Goal: Communication & Community: Answer question/provide support

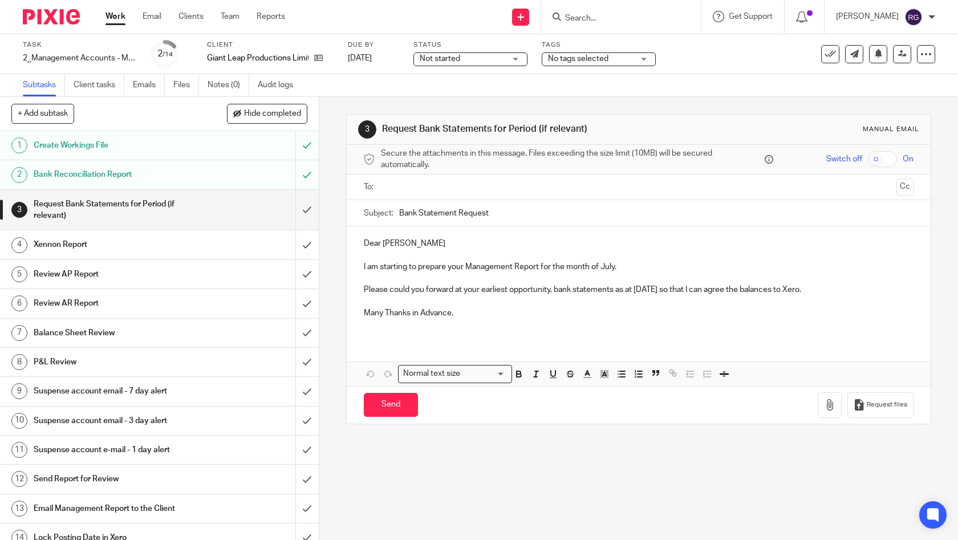
scroll to position [10, 0]
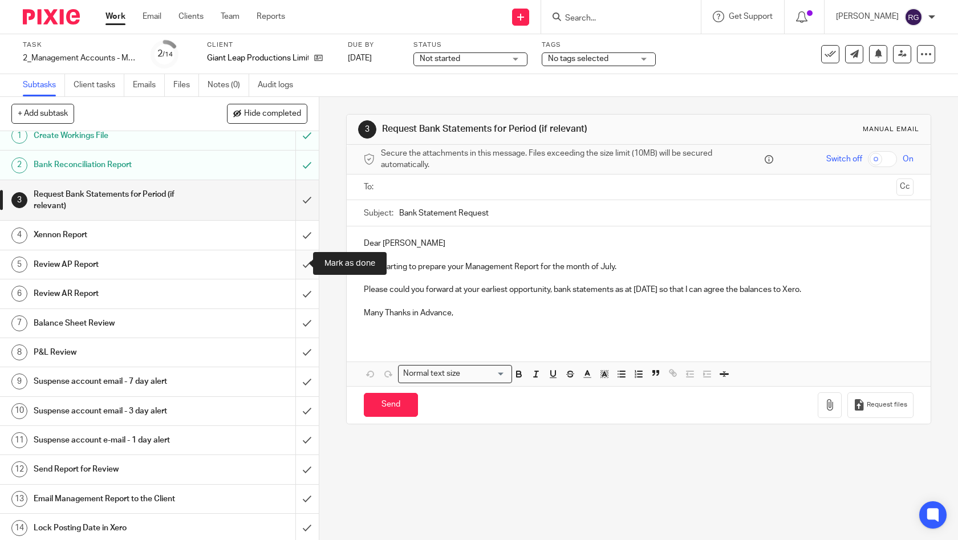
click at [298, 263] on input "submit" at bounding box center [159, 264] width 319 height 29
click at [295, 293] on input "submit" at bounding box center [159, 293] width 319 height 29
click at [293, 320] on input "submit" at bounding box center [159, 323] width 319 height 29
click at [295, 351] on input "submit" at bounding box center [159, 352] width 319 height 29
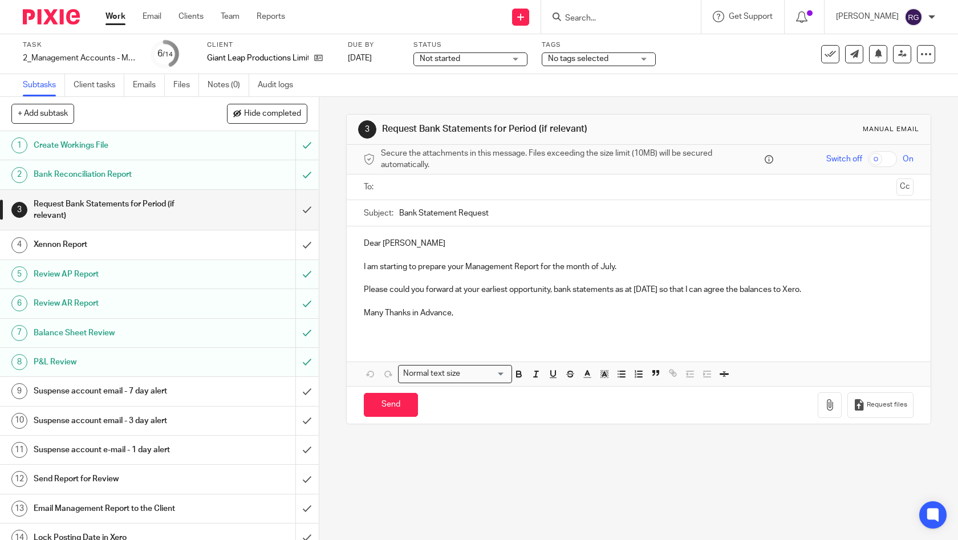
scroll to position [10, 0]
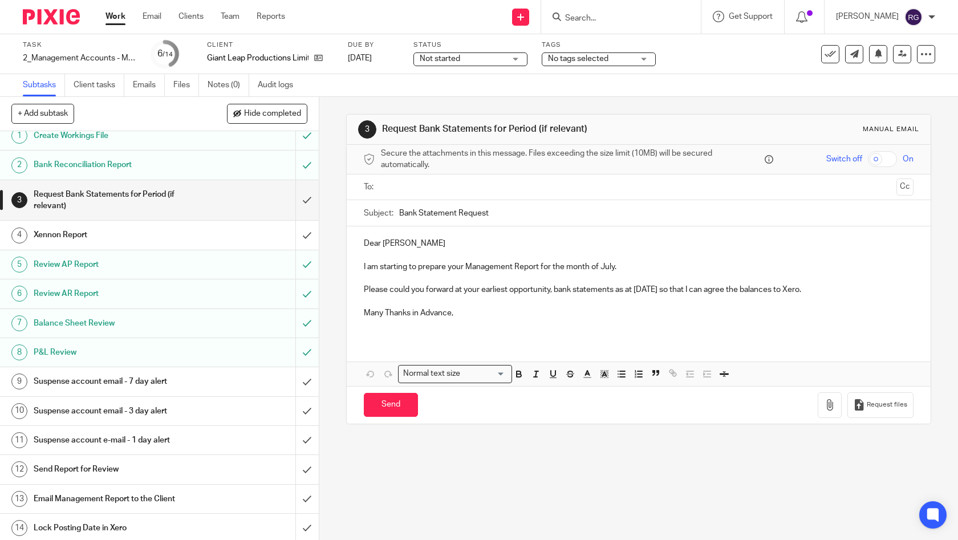
click at [186, 500] on h1 "Email Management Report to the Client" at bounding box center [117, 498] width 167 height 17
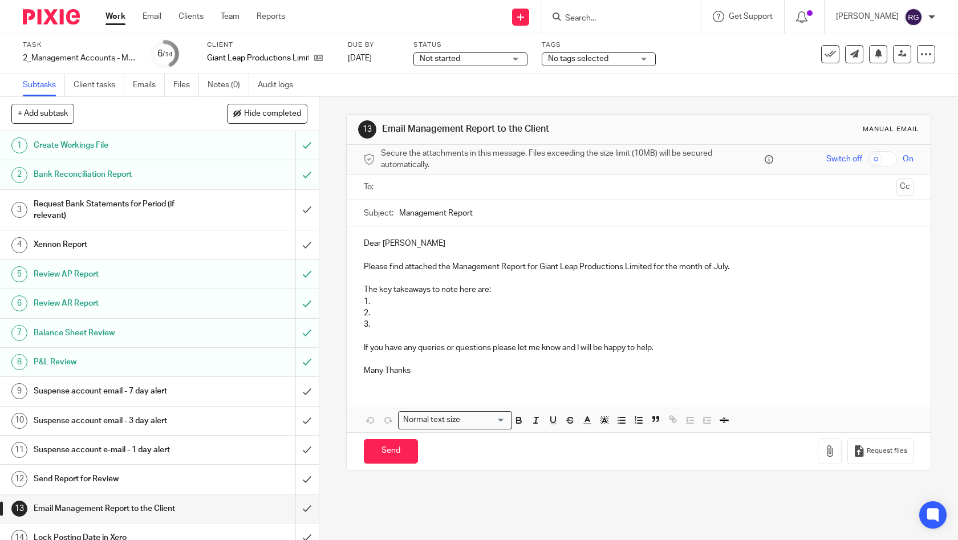
click at [460, 184] on input "text" at bounding box center [638, 187] width 507 height 13
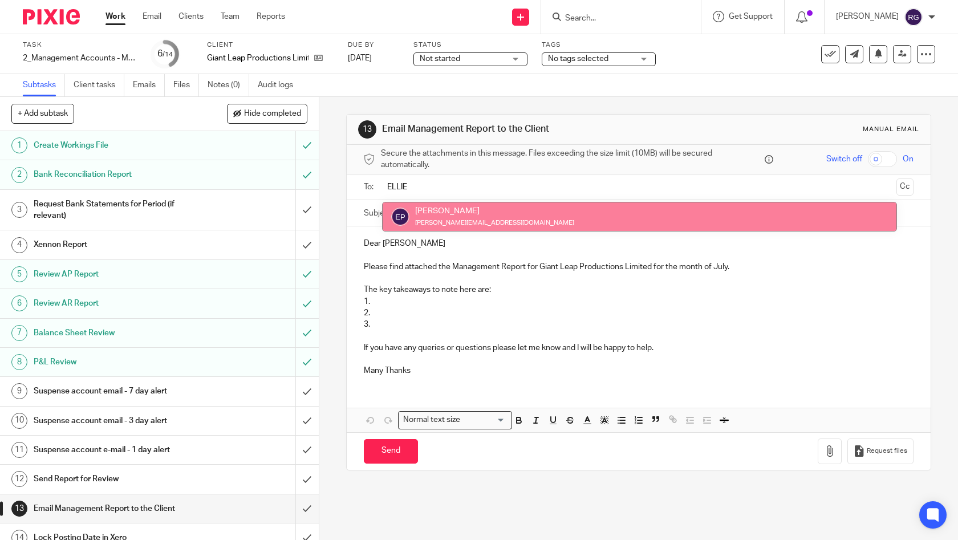
type input "ELLIE"
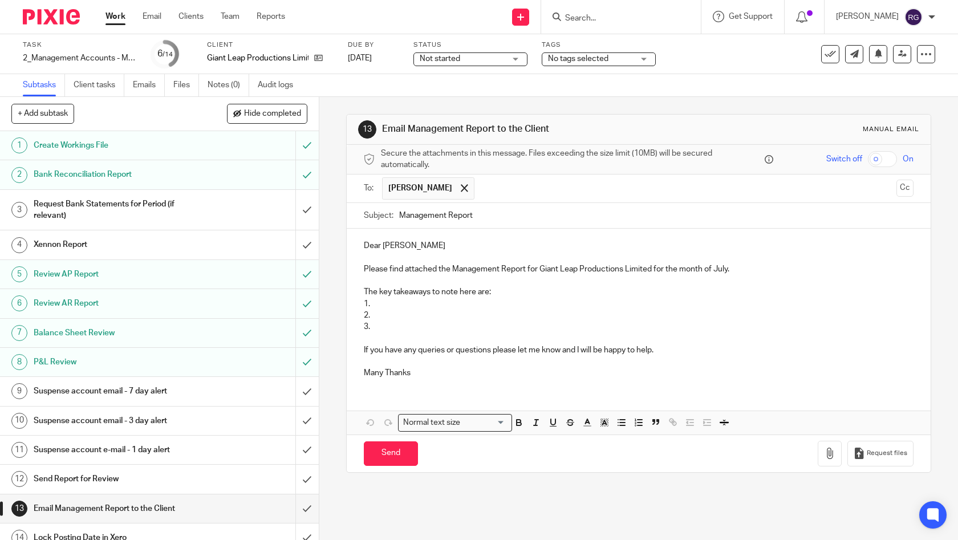
click at [479, 215] on input "Management Report" at bounding box center [656, 216] width 515 height 26
type input "Management Report Jul 2025 | Giant Leap Productions"
click at [417, 245] on p "Dear Ellie" at bounding box center [639, 245] width 550 height 11
click at [456, 379] on div "Dear Ellie Please find attached the Management Report for Giant Leap Production…" at bounding box center [639, 308] width 584 height 158
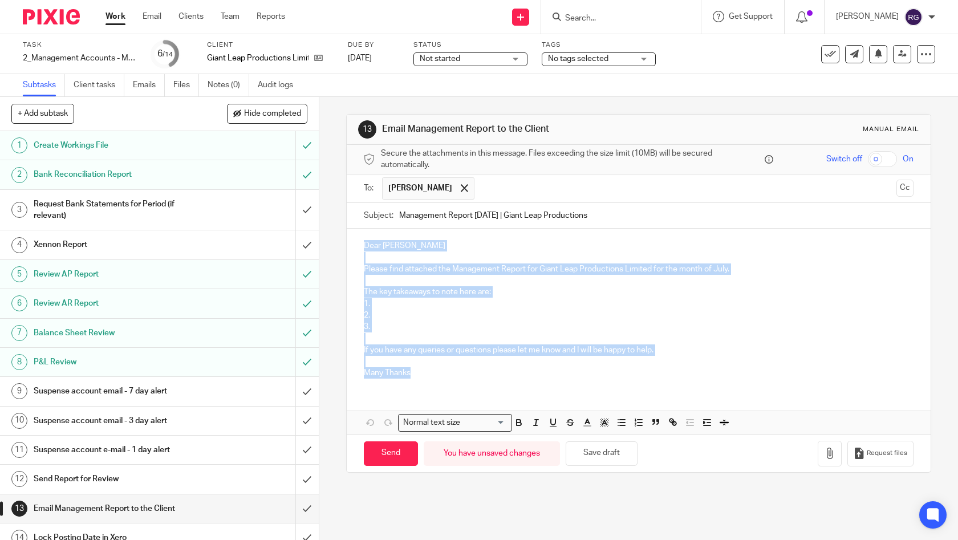
drag, startPoint x: 444, startPoint y: 374, endPoint x: 332, endPoint y: 239, distance: 175.7
click at [332, 239] on div "13 Email Management Report to the Client Manual email Secure the attachments in…" at bounding box center [638, 318] width 638 height 443
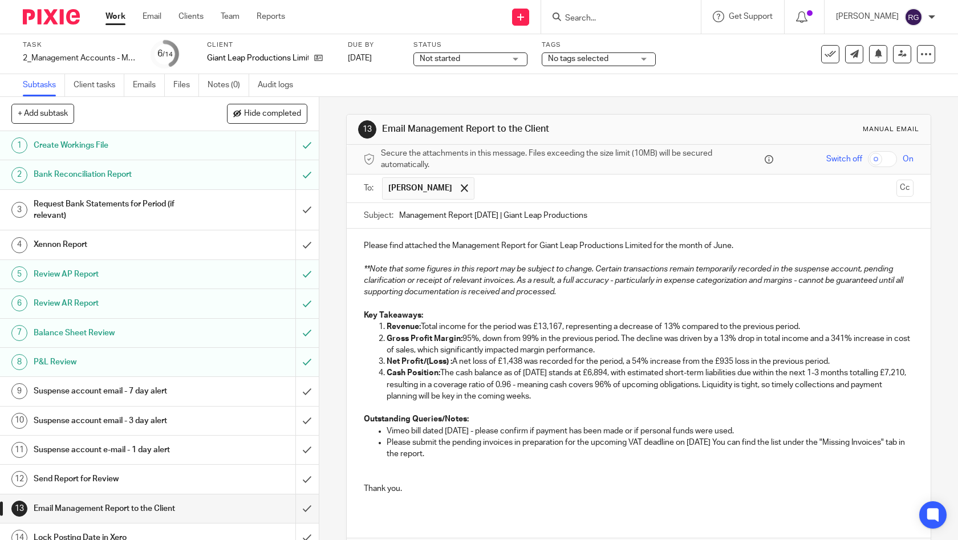
click at [365, 254] on p at bounding box center [639, 257] width 550 height 11
click at [364, 246] on p "Please find attached the Management Report for Giant Leap Productions Limited f…" at bounding box center [639, 245] width 550 height 11
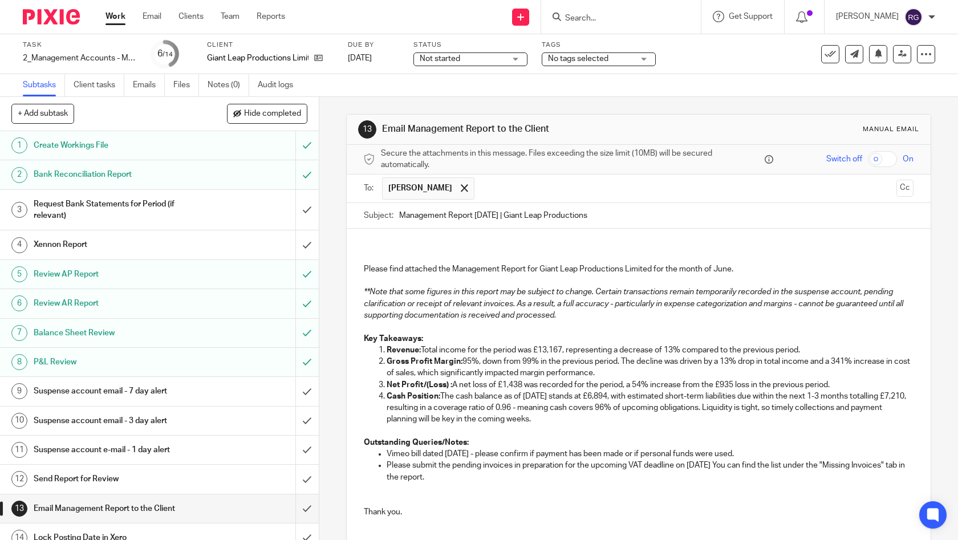
click at [399, 237] on div "Please find attached the Management Report for Giant Leap Productions Limited f…" at bounding box center [639, 383] width 584 height 309
click at [731, 266] on p "Please find attached the Management Report for Giant Leap Productions Limited f…" at bounding box center [639, 268] width 550 height 11
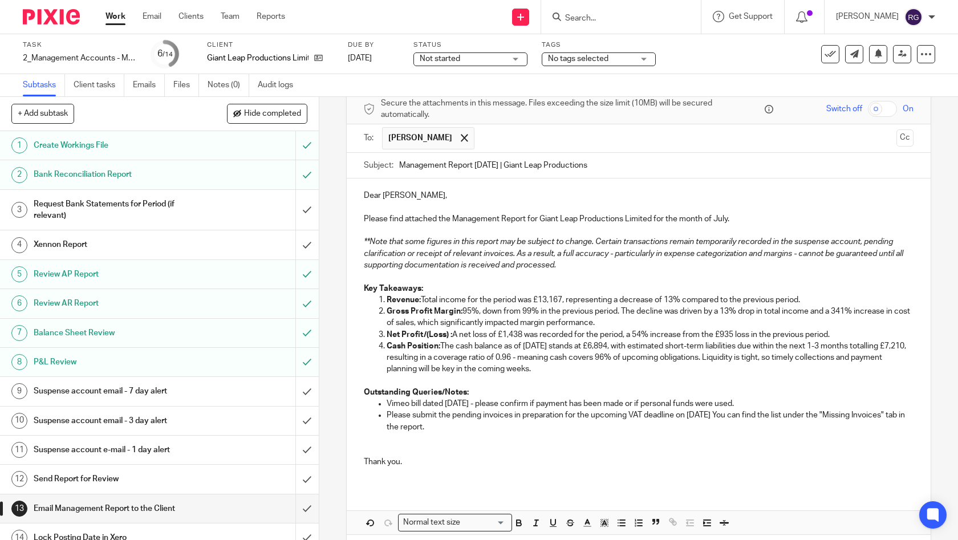
scroll to position [75, 0]
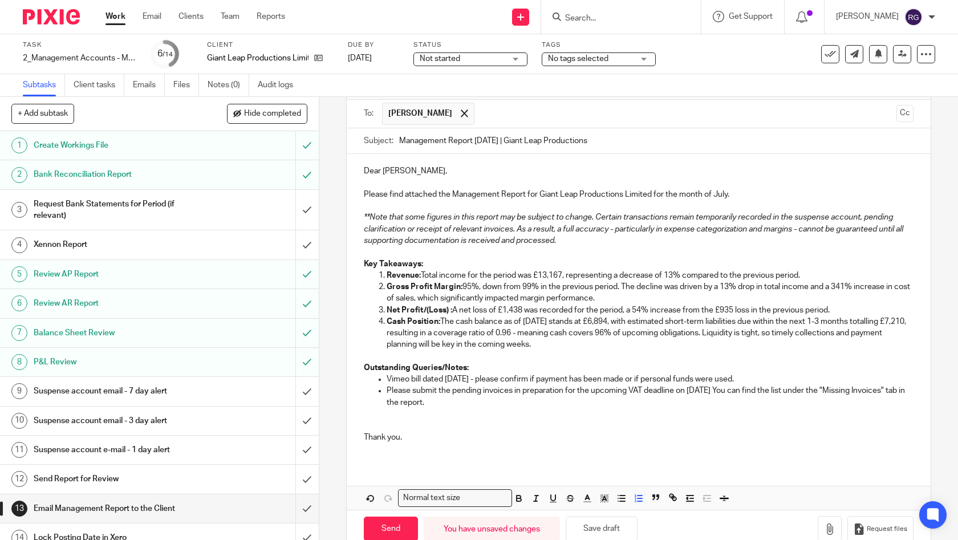
drag, startPoint x: 811, startPoint y: 272, endPoint x: 420, endPoint y: 274, distance: 390.5
click at [420, 274] on p "Revenue: Total income for the period was £13,167, representing a decrease of 13…" at bounding box center [649, 275] width 527 height 11
copy p "Total income for the period was £13,167, representing a decrease of 13% compare…"
click at [539, 274] on p "Revenue: Total income for the period was £13,167, representing a decrease of 13…" at bounding box center [649, 275] width 527 height 11
click at [515, 273] on p "Revenue: Total income for the period was £13,167, representing a decrease of 13…" at bounding box center [649, 275] width 527 height 11
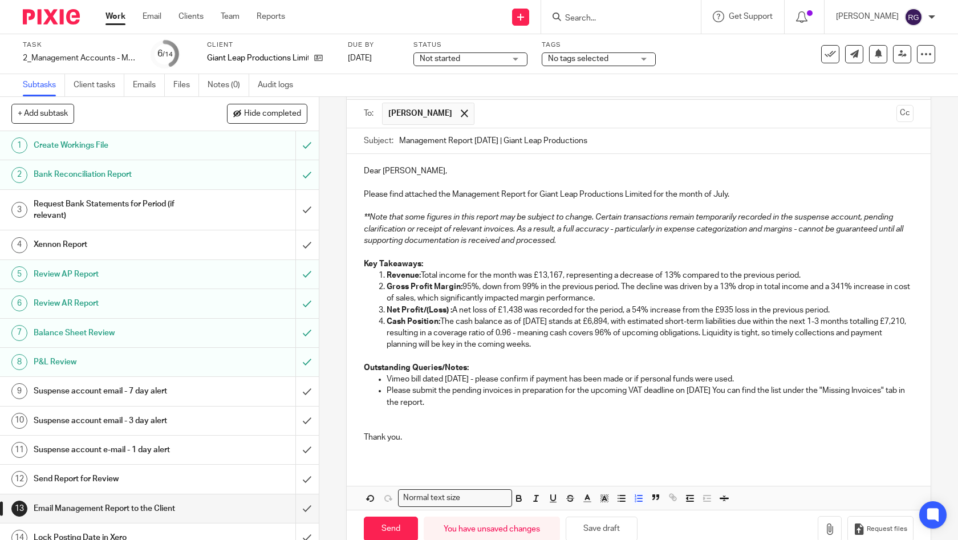
click at [736, 275] on p "Revenue: Total income for the month was £13,167, representing a decrease of 13%…" at bounding box center [649, 275] width 527 height 11
drag, startPoint x: 727, startPoint y: 274, endPoint x: 567, endPoint y: 274, distance: 160.7
click at [567, 274] on p "Revenue: Total income for the month was £13,167, representing a decrease of 13%…" at bounding box center [649, 275] width 527 height 11
click at [729, 273] on p "Revenue: Total income for the month was £13,167, showing consistency with the p…" at bounding box center [649, 275] width 527 height 11
drag, startPoint x: 575, startPoint y: 291, endPoint x: 621, endPoint y: 286, distance: 46.5
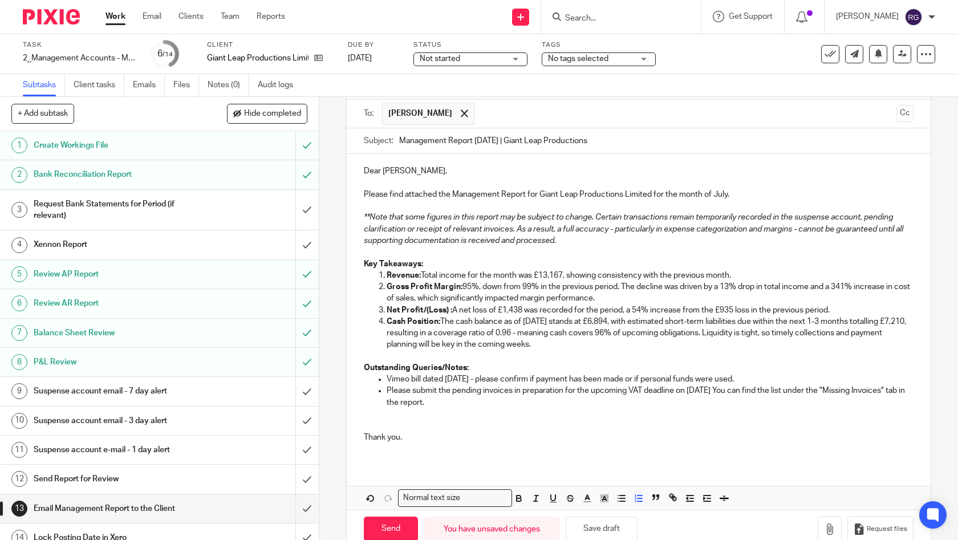
click at [621, 286] on p "Gross Profit Margin: 95%, down from 99% in the previous period. The decline was…" at bounding box center [649, 292] width 527 height 23
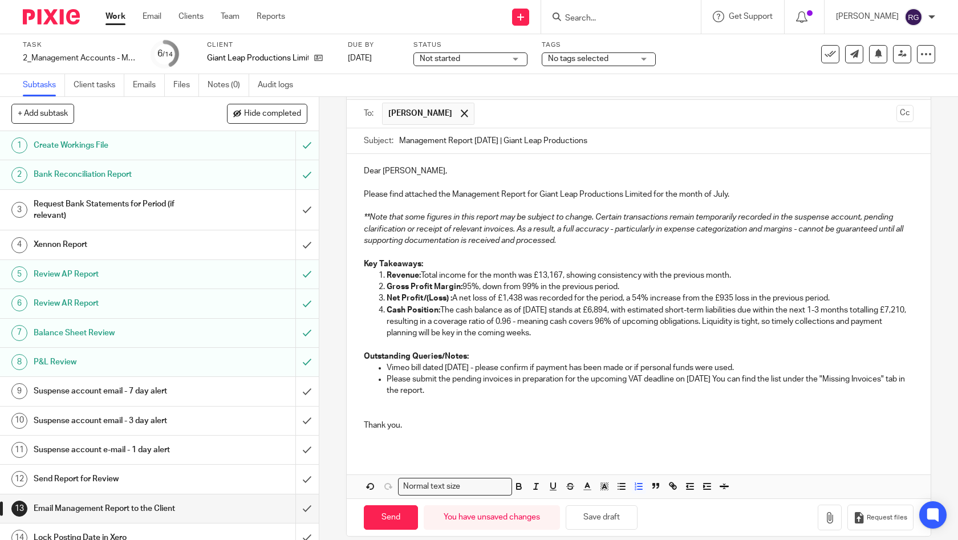
drag, startPoint x: 623, startPoint y: 283, endPoint x: 461, endPoint y: 287, distance: 162.5
click at [461, 287] on p "Gross Profit Margin: 95%, down from 99% in the previous period." at bounding box center [649, 286] width 527 height 11
copy p "95%, down from 99% in the previous period."
click at [482, 283] on p "Gross Profit Margin: 95%, down from 99% in the previous period." at bounding box center [649, 286] width 527 height 11
click at [467, 286] on p "Gross Profit Margin: 95%, down from 99% in the previous period." at bounding box center [649, 286] width 527 height 11
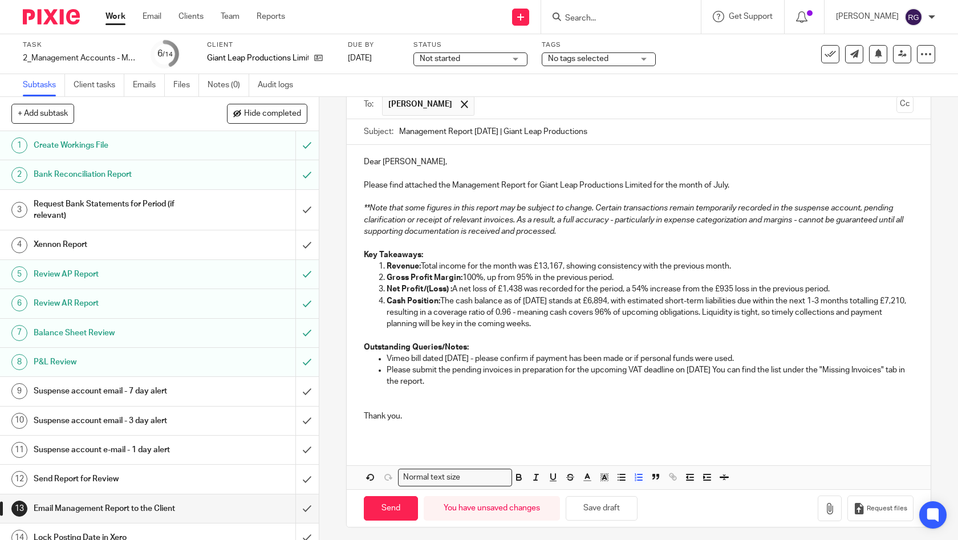
scroll to position [85, 0]
click at [522, 286] on p "Net Profit/(Loss) : A net loss of £1,438 was recorded for the period, a 54% inc…" at bounding box center [649, 287] width 527 height 11
click at [512, 287] on p "Net Profit/(Loss) : A net loss of £3,680 was recorded for the month, a 54% incr…" at bounding box center [649, 287] width 527 height 11
click at [577, 286] on p "Net Profit/(Loss) : A net loss of £3,680 was recorded for the month, a 54% incr…" at bounding box center [649, 287] width 527 height 11
click at [634, 283] on p "Net Profit/(Loss) : A net loss of £3,680 was recorded for the month, a 54% incr…" at bounding box center [649, 287] width 527 height 11
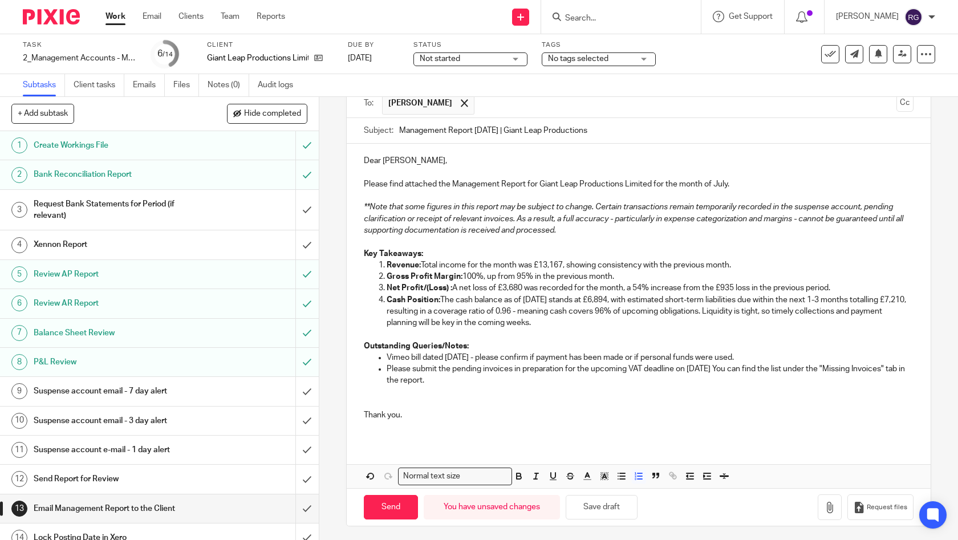
click at [683, 284] on p "Net Profit/(Loss) : A net loss of £3,680 was recorded for the month, a 54% incr…" at bounding box center [649, 287] width 527 height 11
click at [645, 287] on p "Net Profit/(Loss) : A net loss of £3,680 was recorded for the month, a 54% incr…" at bounding box center [649, 287] width 527 height 11
click at [554, 299] on p "Cash Position: The cash balance as of 16 Jul stands at £6,894, with estimated s…" at bounding box center [649, 311] width 527 height 35
click at [529, 300] on p "Cash Position: The cash balance as of 16 Jul stands at £6,894, with estimated s…" at bounding box center [649, 311] width 527 height 35
click at [387, 310] on p "Cash Position: The cash balance as of 31 Jul stands at £4,365, with estimated s…" at bounding box center [649, 311] width 527 height 35
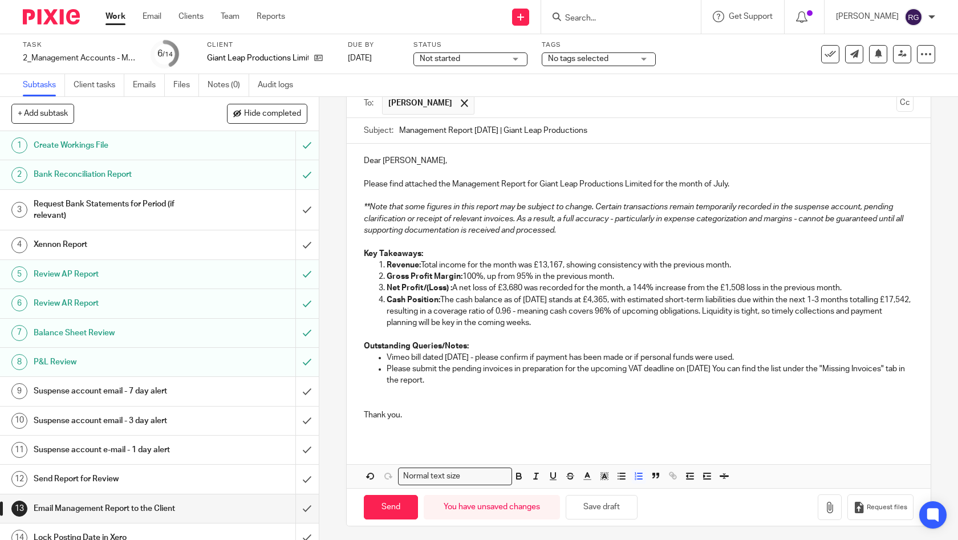
click at [498, 307] on p "Cash Position: The cash balance as of 31 Jul stands at £4,365, with estimated s…" at bounding box center [649, 311] width 527 height 35
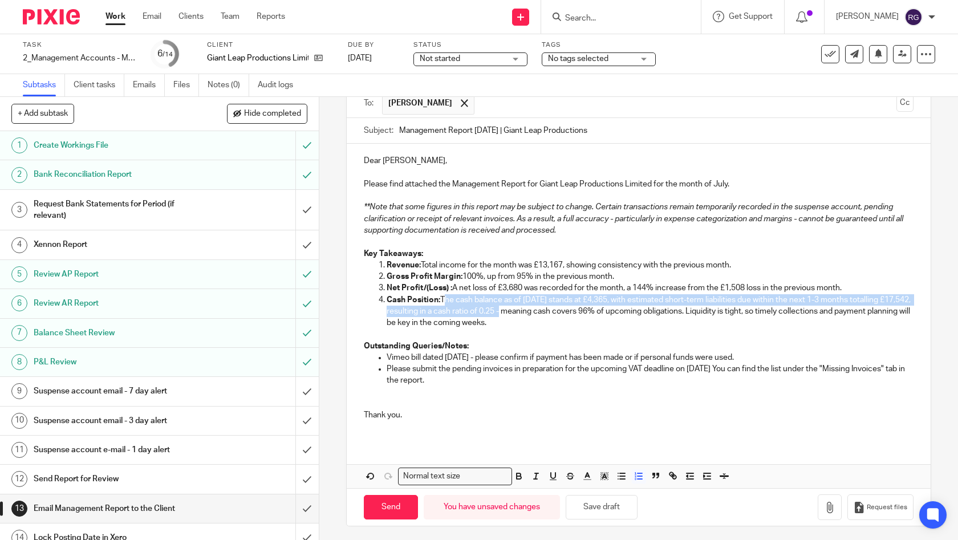
drag, startPoint x: 526, startPoint y: 310, endPoint x: 439, endPoint y: 296, distance: 87.7
click at [439, 296] on p "Cash Position: The cash balance as of 31 Jul stands at £4,365, with estimated s…" at bounding box center [649, 311] width 527 height 35
copy p "The cash balance as of 31 Jul stands at £4,365, with estimated short-term liabi…"
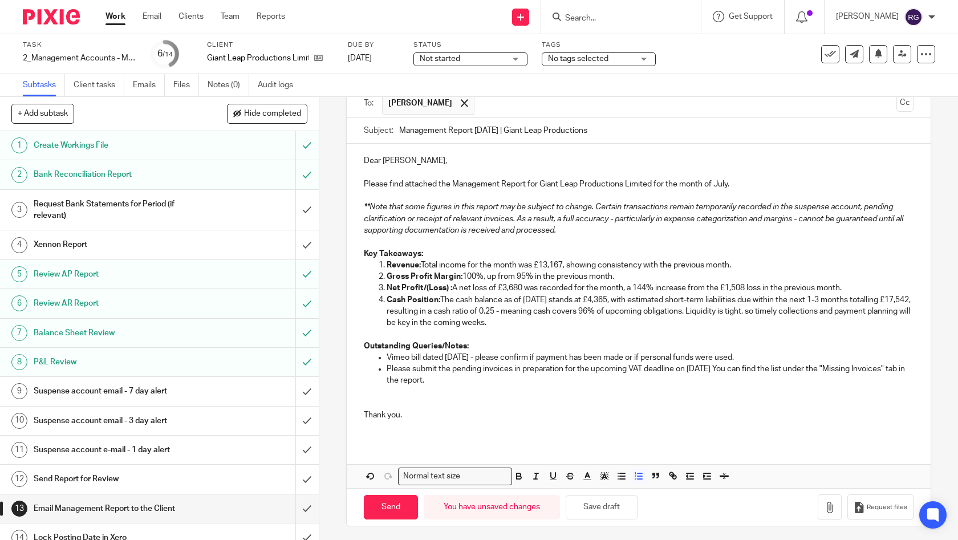
click at [620, 329] on p at bounding box center [639, 333] width 550 height 11
drag, startPoint x: 490, startPoint y: 317, endPoint x: 530, endPoint y: 310, distance: 40.6
click at [530, 310] on p "Cash Position: The cash balance as of 31 Jul stands at £4,365, with estimated s…" at bounding box center [649, 311] width 527 height 35
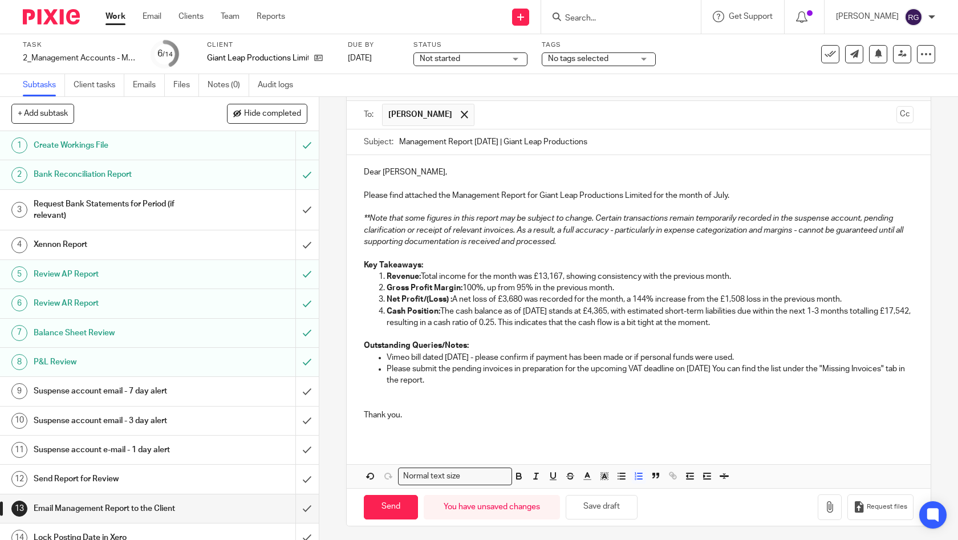
click at [677, 322] on p "Cash Position: The cash balance as of 31 Jul stands at £4,365, with estimated s…" at bounding box center [649, 317] width 527 height 23
click at [744, 323] on p "Cash Position: The cash balance as of 31 Jul stands at £4,365, with estimated s…" at bounding box center [649, 317] width 527 height 23
click at [755, 355] on p "Vimeo bill dated 1 Sep 2024 - please confirm if payment has been made or if per…" at bounding box center [649, 357] width 527 height 11
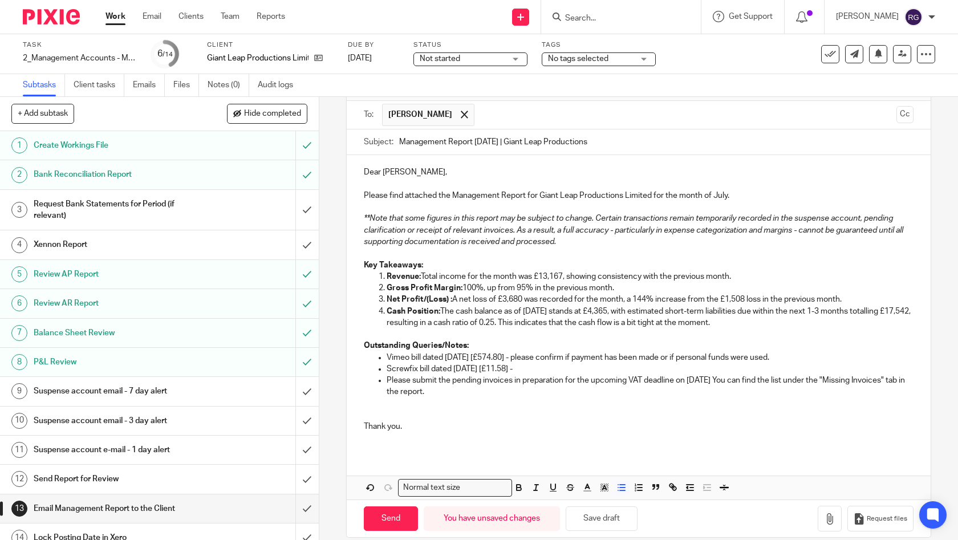
drag, startPoint x: 722, startPoint y: 354, endPoint x: 526, endPoint y: 355, distance: 196.1
click at [526, 355] on p "Vimeo bill dated 1 Sep 2024 [£574.80] - please confirm if payment has been made…" at bounding box center [649, 357] width 527 height 11
copy p "please confirm if payment has been made or if personal funds were used."
click at [553, 366] on p "Screwfix bill dated 20 Jun 2025 [£11.58] -" at bounding box center [649, 368] width 527 height 11
click at [710, 380] on p "Please submit the pending invoices in preparation for the upcoming VAT deadline…" at bounding box center [649, 385] width 527 height 23
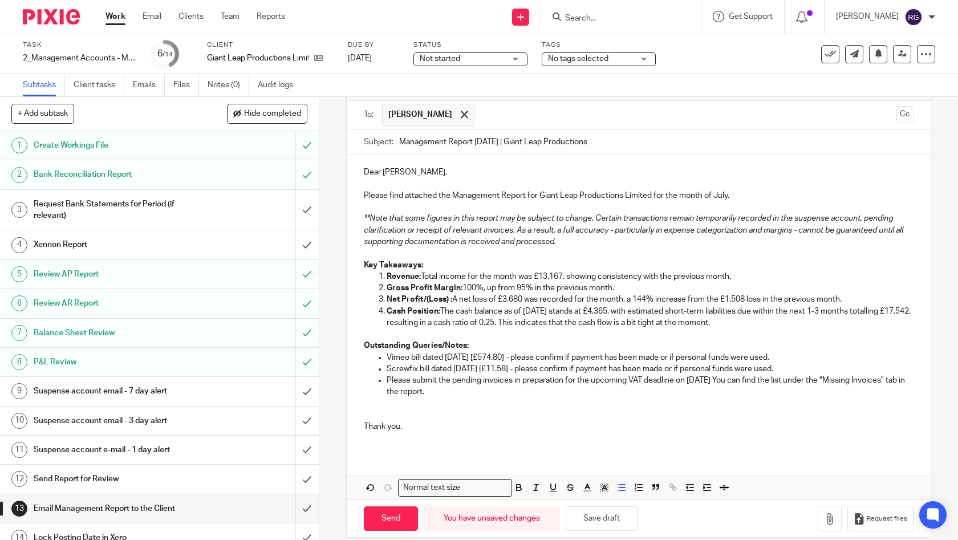
click at [810, 364] on p "Screwfix bill dated 20 Jun 2025 [£11.58] - please confirm if payment has been m…" at bounding box center [649, 368] width 527 height 11
click at [682, 367] on p "Screwfix bill dated 20 Jun 2025 [£11.58] - please confirm if payment has been m…" at bounding box center [649, 368] width 527 height 11
click at [693, 355] on p "Vimeo bill dated 1 Sep 2024 [£574.80] - please confirm if payment has been made…" at bounding box center [649, 357] width 527 height 11
drag, startPoint x: 686, startPoint y: 353, endPoint x: 585, endPoint y: 356, distance: 100.4
click at [585, 356] on p "Vimeo bill dated 1 Sep 2024 [£574.80] - please confirm if payment has been made…" at bounding box center [649, 357] width 527 height 11
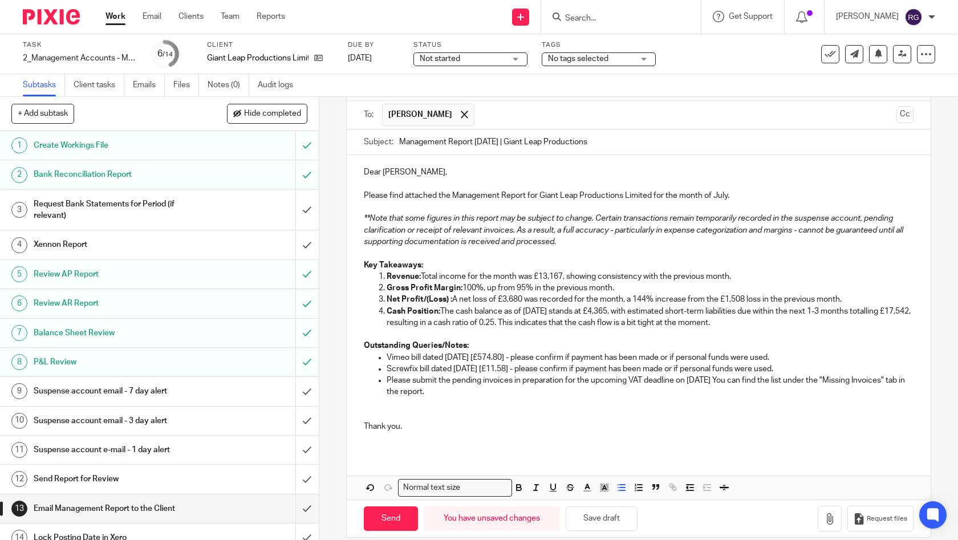
click at [796, 359] on p "Vimeo bill dated 1 Sep 2024 [£574.80] - please confirm if payment has been made…" at bounding box center [649, 357] width 527 height 11
drag, startPoint x: 728, startPoint y: 352, endPoint x: 526, endPoint y: 355, distance: 201.8
click at [526, 355] on p "Vimeo bill dated 1 Sep 2024 [£574.80] - please confirm if payment has been made…" at bounding box center [649, 357] width 527 height 11
copy p "please confirm if payment has been made or if personal funds were used."
click at [677, 391] on p "Please submit the pending invoices in preparation for the upcoming VAT deadline…" at bounding box center [649, 385] width 527 height 23
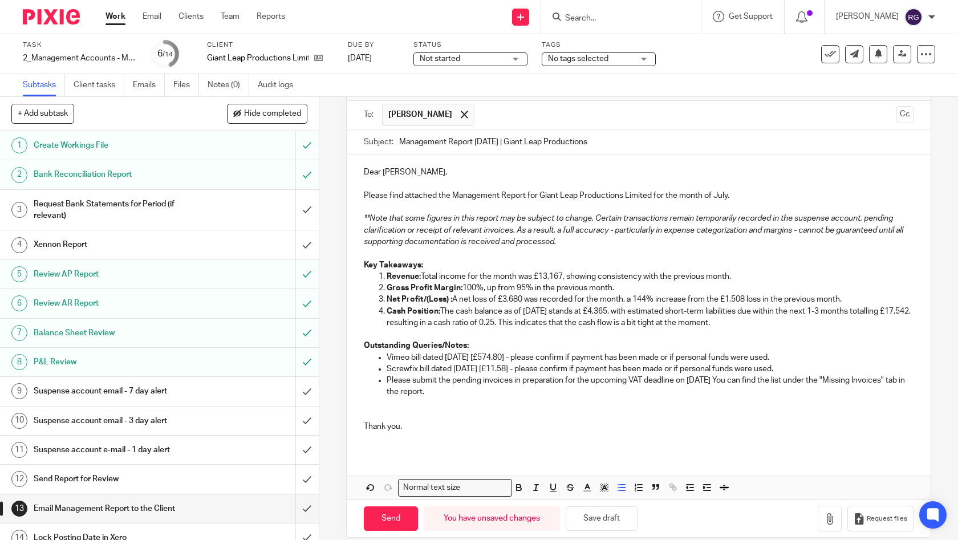
click at [602, 382] on p "Please submit the pending invoices in preparation for the upcoming VAT deadline…" at bounding box center [649, 385] width 527 height 23
click at [699, 369] on p "Screwfix bill dated 20 Jun 2025 [£11.58] - please confirm if payment has been m…" at bounding box center [649, 368] width 527 height 11
click at [626, 382] on p "Please submit the pending invoices in preparation for the upcoming VAT deadline…" at bounding box center [649, 385] width 527 height 23
click at [757, 368] on p "Screwfix bill dated 20 Jun 2025 [£11.58] - please confirm if payment has been m…" at bounding box center [649, 368] width 527 height 11
click at [654, 382] on p "Please submit the pending invoices in preparation for the upcoming VAT deadline…" at bounding box center [649, 385] width 527 height 23
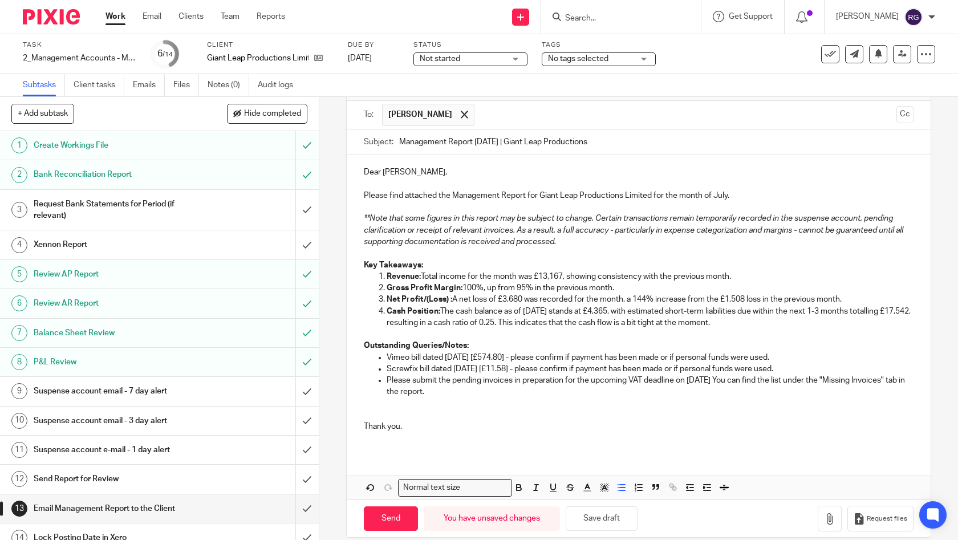
click at [748, 364] on p "Screwfix bill dated 20 Jun 2025 [£11.58] - please confirm if payment has been m…" at bounding box center [649, 368] width 527 height 11
click at [801, 363] on p "Screwfix bill dated 20 Jun 2025 [£11.58] - please confirm if payment has been m…" at bounding box center [649, 368] width 527 height 11
click at [439, 388] on p "Please submit the pending invoices in preparation for the upcoming VAT deadline…" at bounding box center [649, 385] width 527 height 23
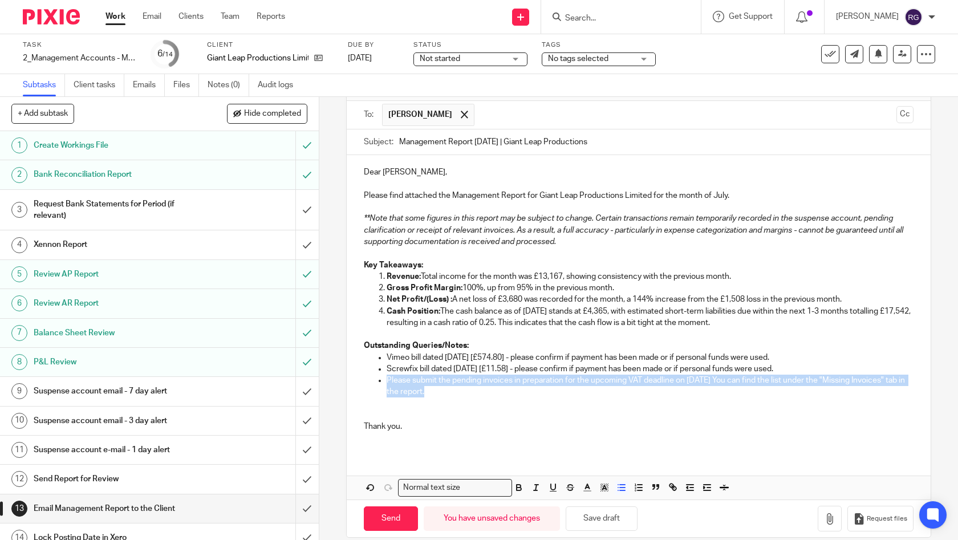
drag, startPoint x: 447, startPoint y: 388, endPoint x: 382, endPoint y: 380, distance: 66.0
click at [382, 380] on ul "Vimeo bill dated 1 Sep 2024 [£574.80] - please confirm if payment has been made…" at bounding box center [639, 375] width 550 height 46
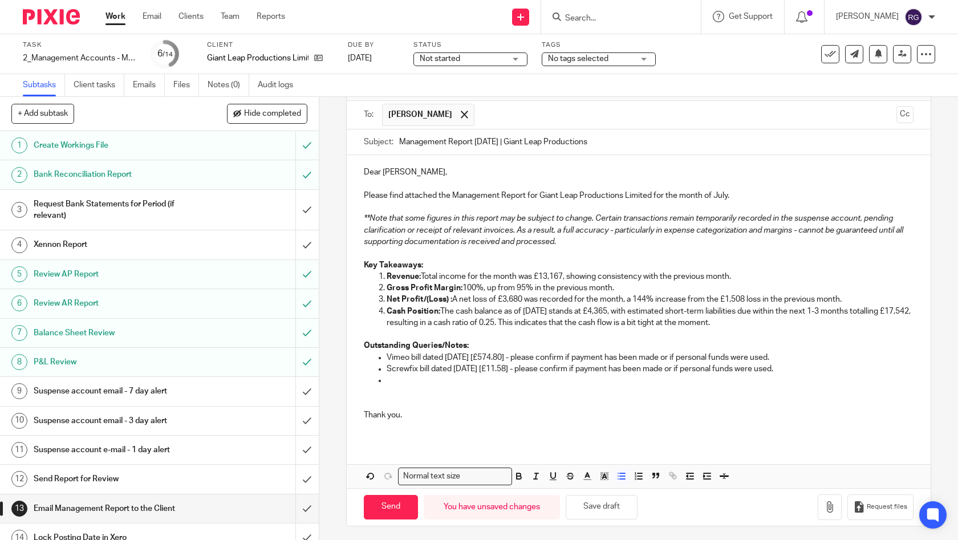
scroll to position [61, 0]
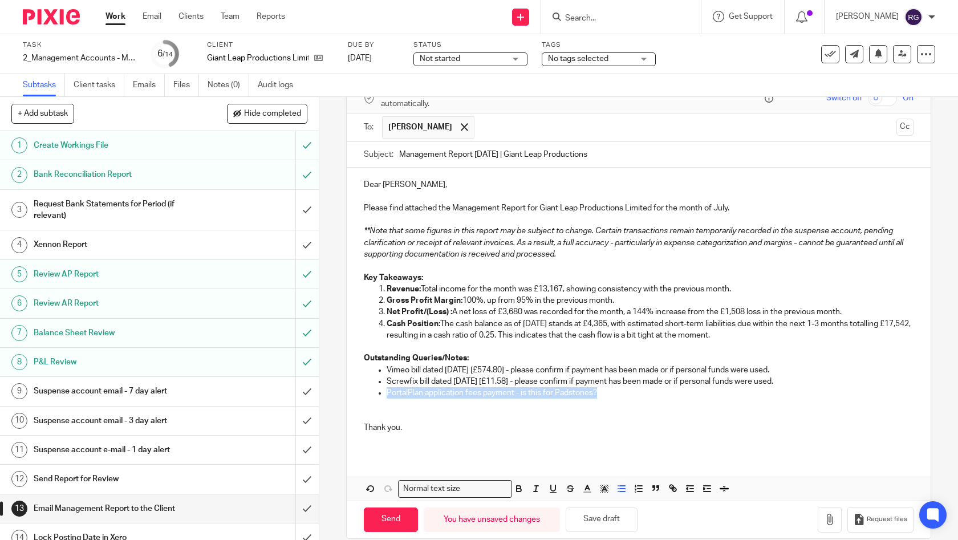
drag, startPoint x: 595, startPoint y: 389, endPoint x: 384, endPoint y: 392, distance: 210.9
click at [386, 392] on p "PortalPlan application fees payment - is this for Padstones?" at bounding box center [649, 392] width 527 height 11
copy p "PortalPlan application fees payment - is this for Padstones?"
click at [613, 388] on p "PortalPlan application fees payment - is this for Padstones?" at bounding box center [649, 392] width 527 height 11
click at [421, 391] on p "PortalPlan application fees payment - is this for Padstones?" at bounding box center [649, 392] width 527 height 11
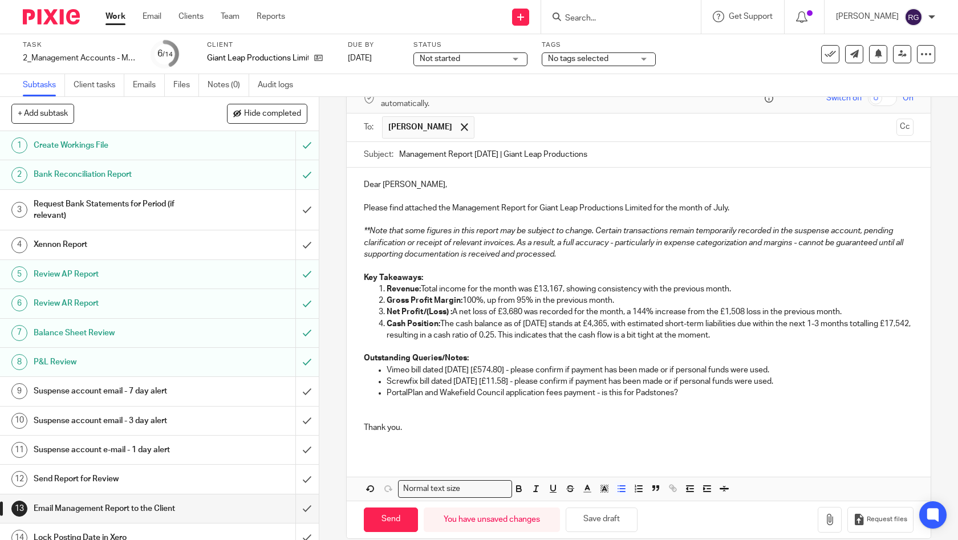
click at [697, 387] on p "PortalPlan and Wakefield Council application fees payment - is this for Padston…" at bounding box center [649, 392] width 527 height 11
drag, startPoint x: 619, startPoint y: 392, endPoint x: 599, endPoint y: 392, distance: 20.0
click at [599, 392] on p "PortalPlan and Wakefield Council application fees payment - is this for Padston…" at bounding box center [649, 392] width 527 height 11
click at [698, 388] on p "PortalPlan and Wakefield Council application fees payment - are these for Padst…" at bounding box center [649, 392] width 527 height 11
click at [632, 391] on p "PortalPlan and Wakefield Council application fees payment - are these for Padst…" at bounding box center [649, 392] width 527 height 11
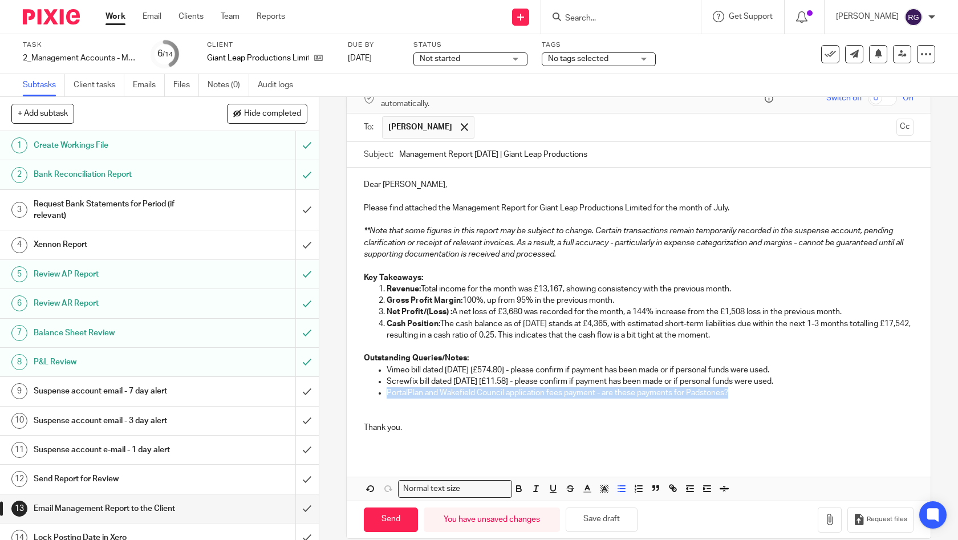
drag, startPoint x: 617, startPoint y: 393, endPoint x: 417, endPoint y: 400, distance: 200.2
click at [386, 392] on p "PortalPlan and Wakefield Council application fees payment - are these payments …" at bounding box center [649, 392] width 527 height 11
copy p "PortalPlan and Wakefield Council application fees payment - are these payments …"
click at [609, 422] on p "Thank you." at bounding box center [639, 427] width 550 height 11
click at [584, 390] on p "PortalPlan and Wakefield Council application fees payment - are these payments …" at bounding box center [649, 392] width 527 height 11
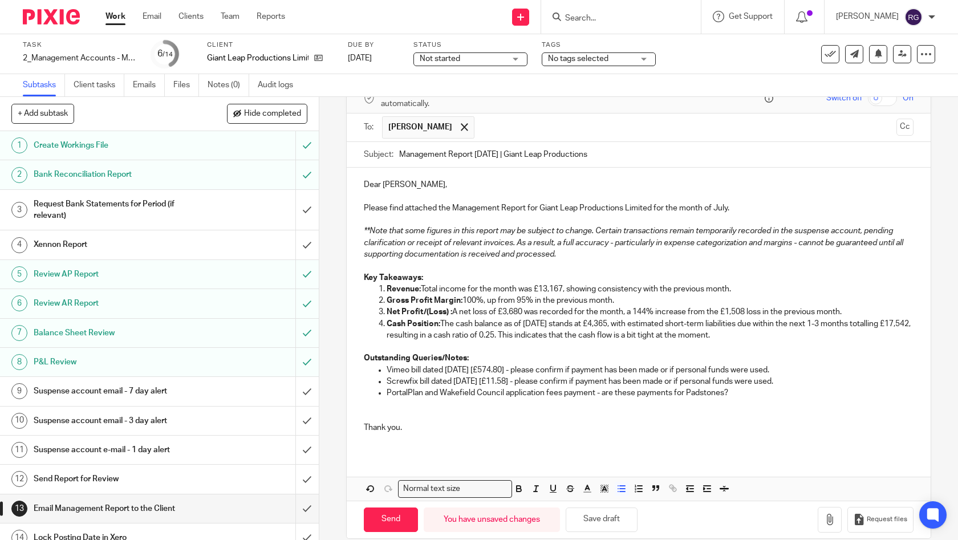
drag, startPoint x: 558, startPoint y: 391, endPoint x: 603, endPoint y: 385, distance: 44.8
click at [558, 391] on p "PortalPlan and Wakefield Council application fees payment - are these payments …" at bounding box center [649, 392] width 527 height 11
click at [686, 390] on p "PortalPlan and Wakefield Council application fee payments - are these payments …" at bounding box center [649, 392] width 527 height 11
click at [444, 422] on p "Thank you." at bounding box center [639, 427] width 550 height 11
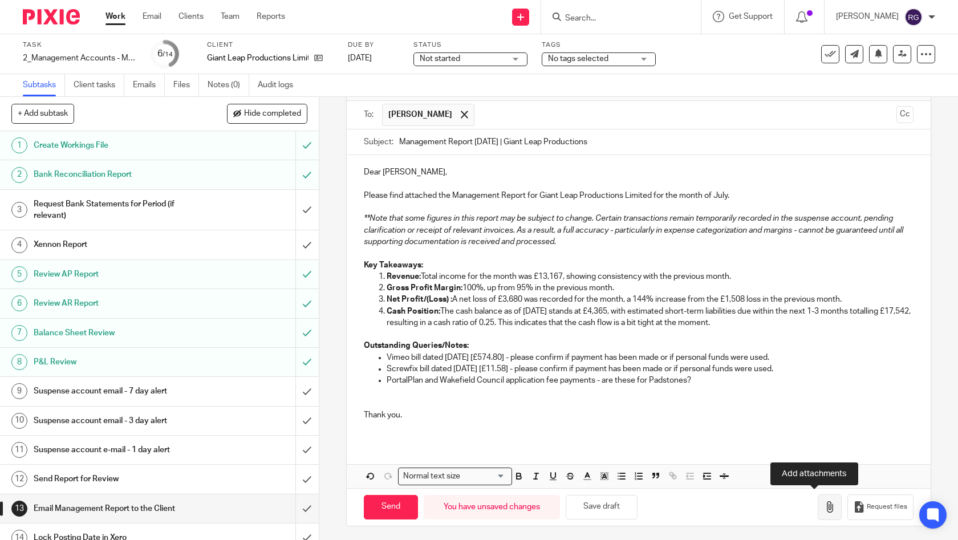
click at [824, 506] on icon "button" at bounding box center [829, 506] width 11 height 11
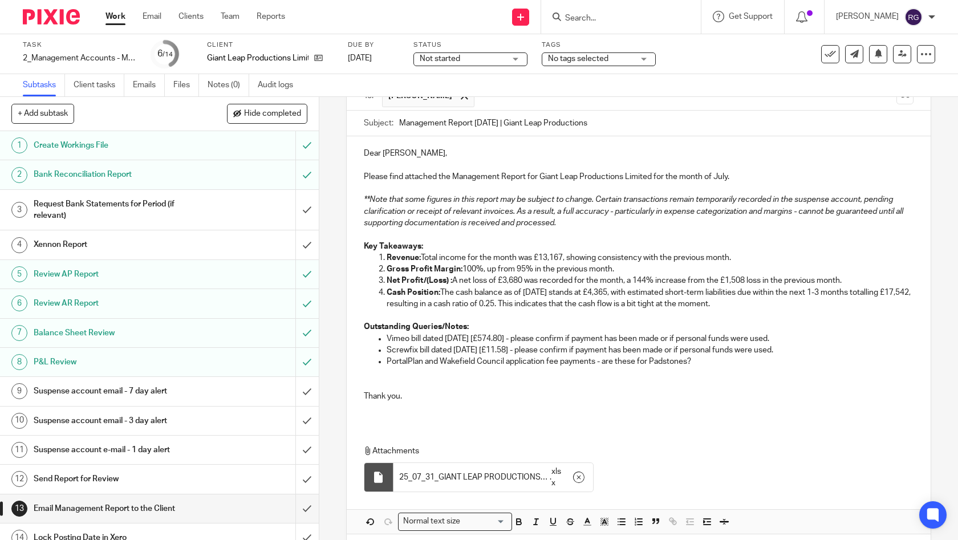
scroll to position [137, 0]
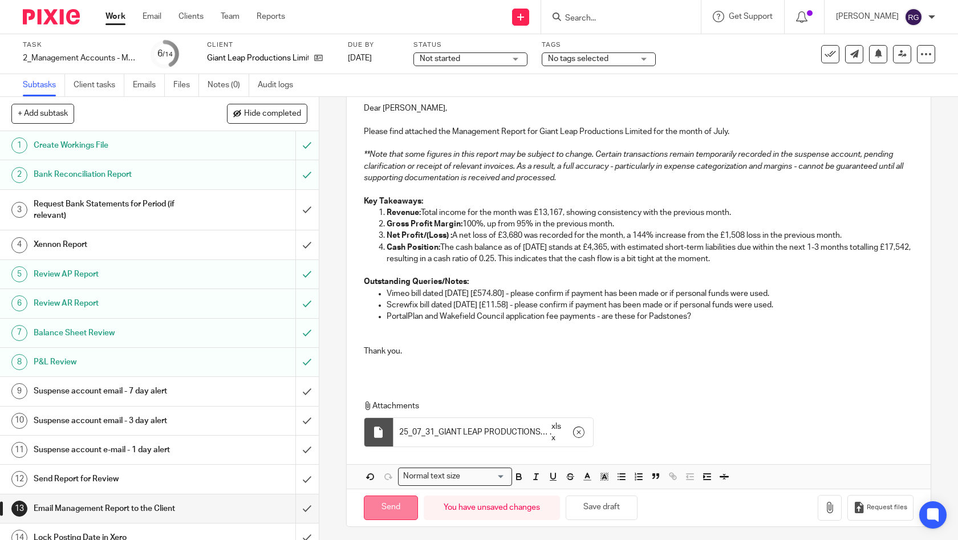
click at [389, 507] on input "Send" at bounding box center [391, 507] width 54 height 25
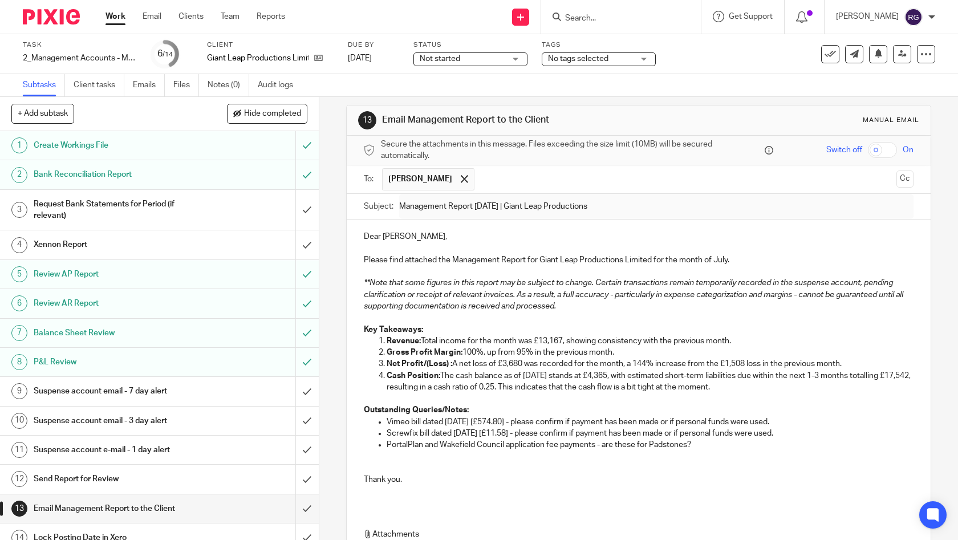
scroll to position [0, 0]
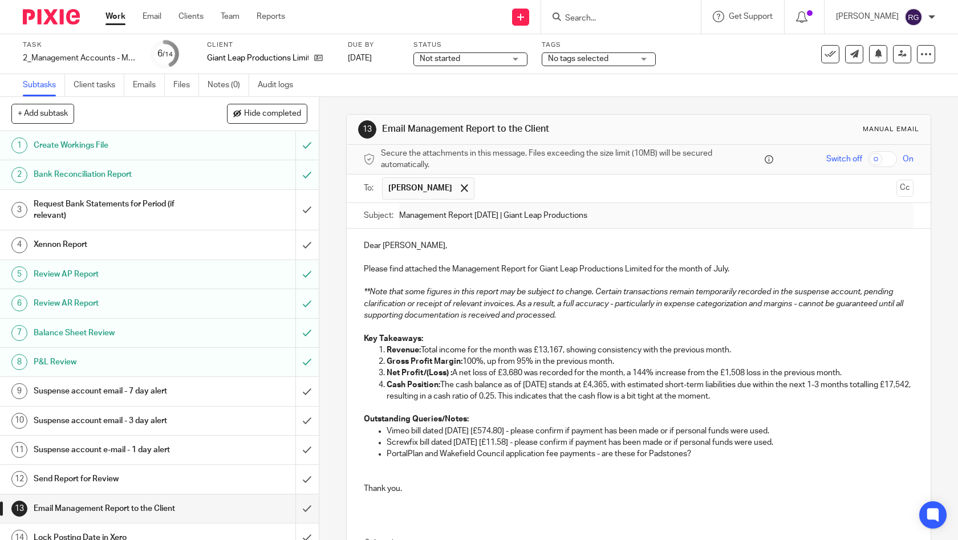
type input "Sent"
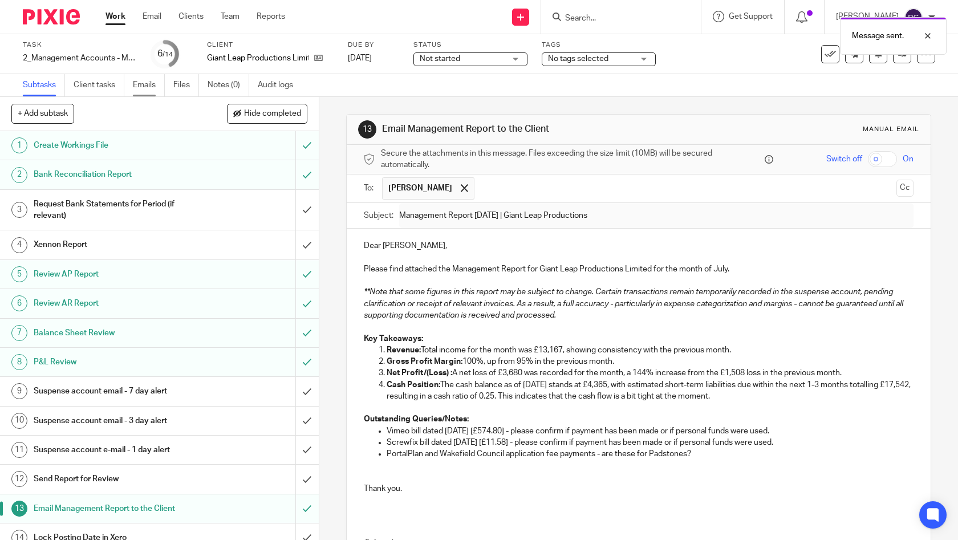
click at [148, 91] on link "Emails" at bounding box center [149, 85] width 32 height 22
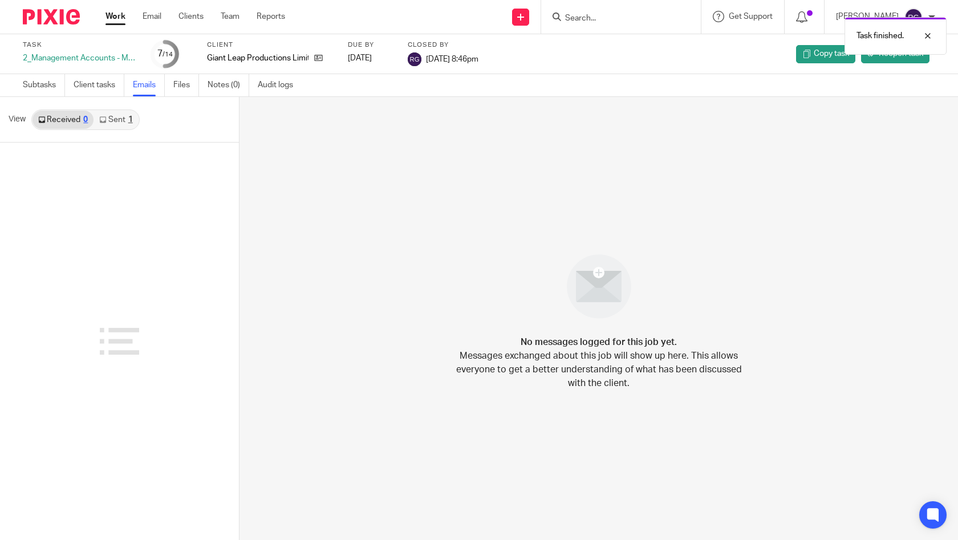
click at [115, 19] on link "Work" at bounding box center [115, 16] width 20 height 11
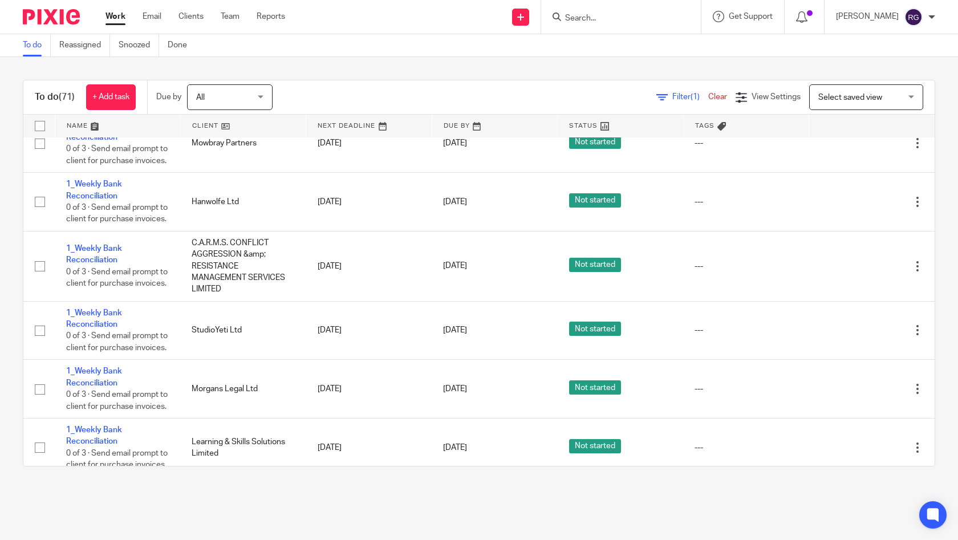
scroll to position [2196, 0]
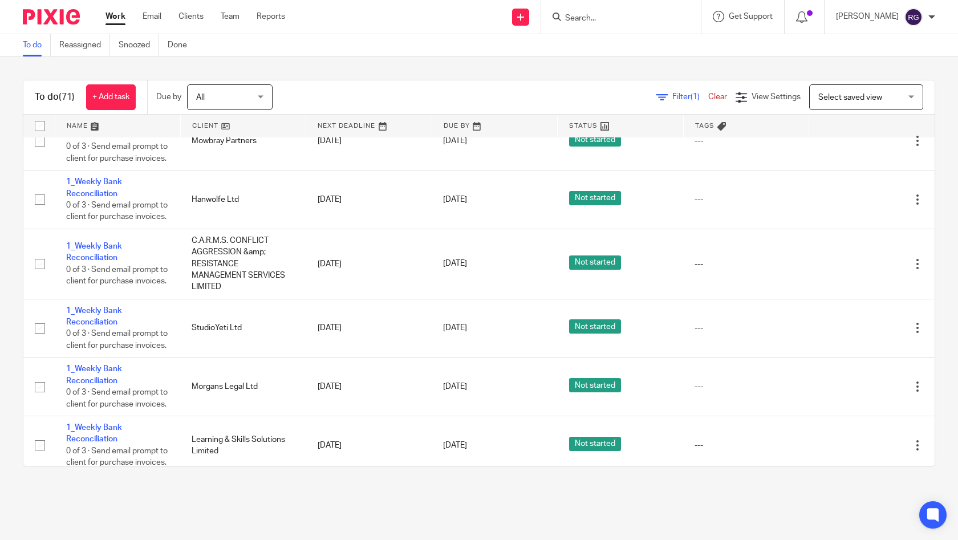
click at [880, 379] on span "Delete" at bounding box center [877, 376] width 24 height 8
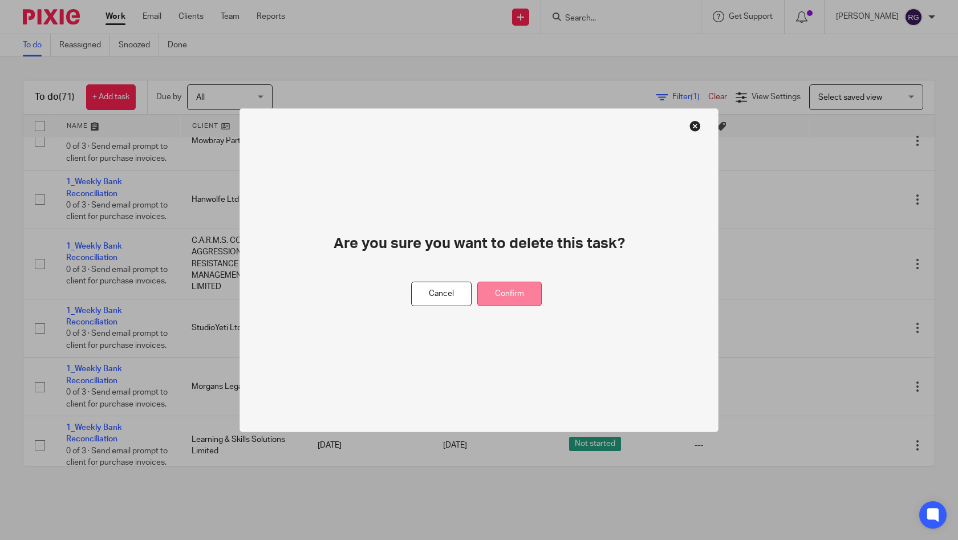
click at [525, 296] on button "Confirm" at bounding box center [509, 294] width 64 height 25
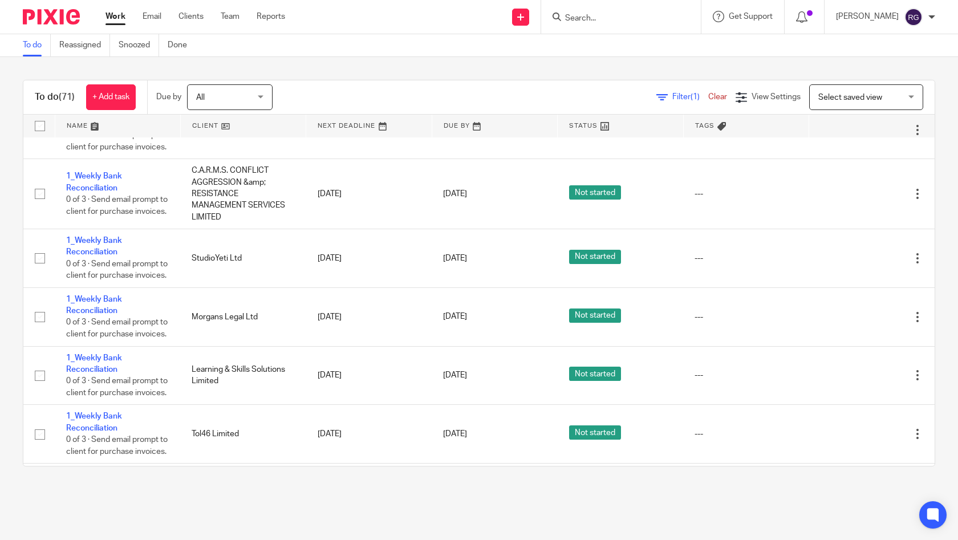
scroll to position [2139, 0]
